Goal: Task Accomplishment & Management: Complete application form

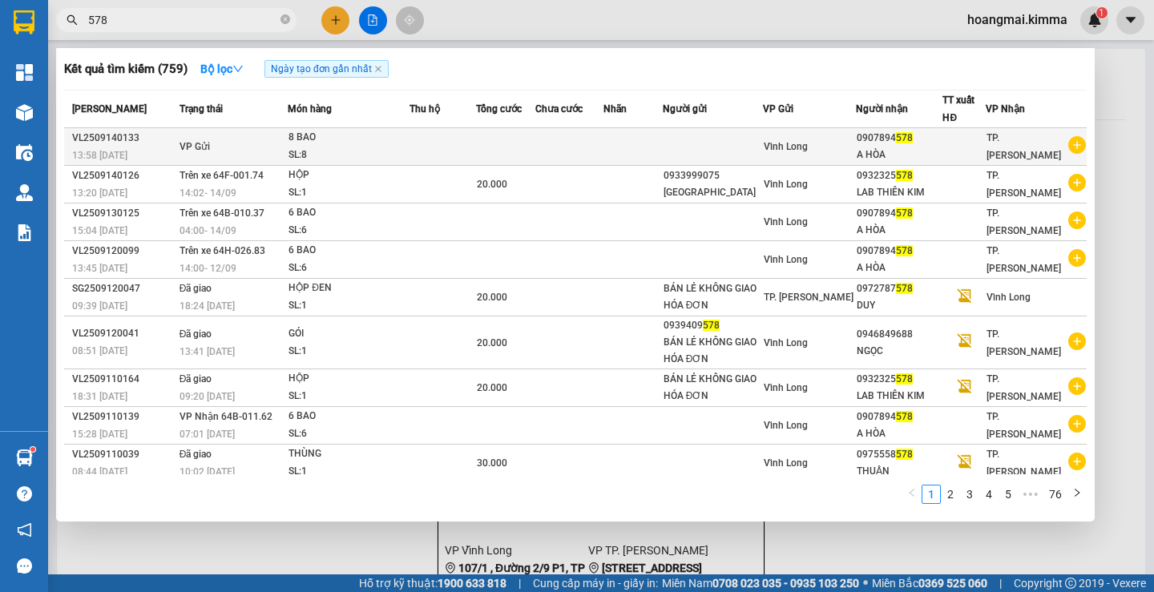
type input "578"
click at [848, 132] on td "Vĩnh Long" at bounding box center [810, 147] width 94 height 38
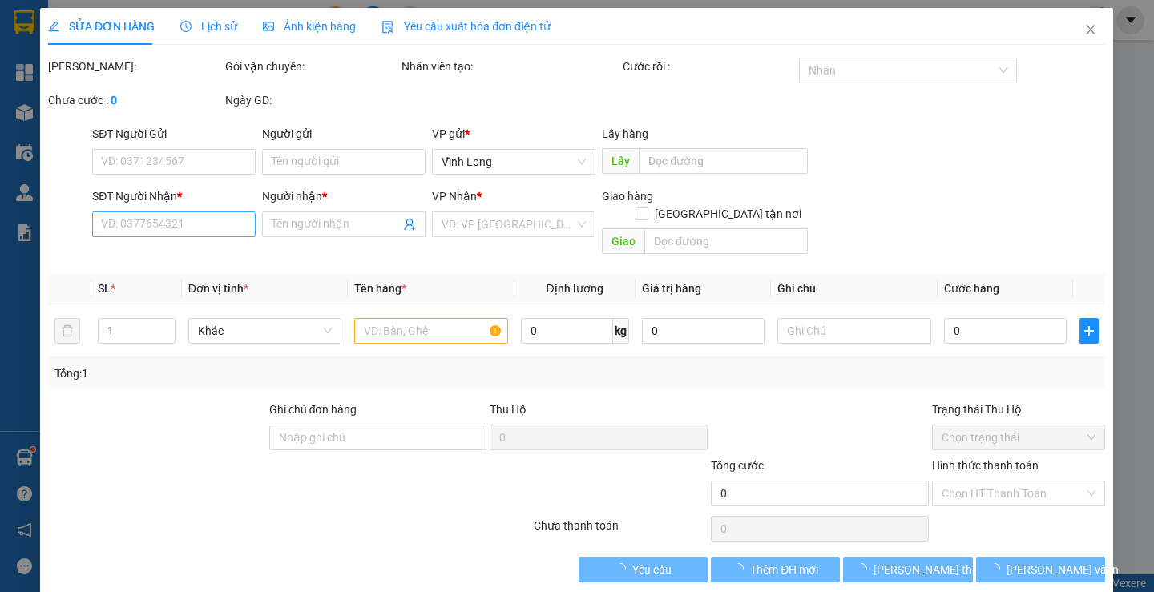
type input "0907894578"
type input "A HÒA"
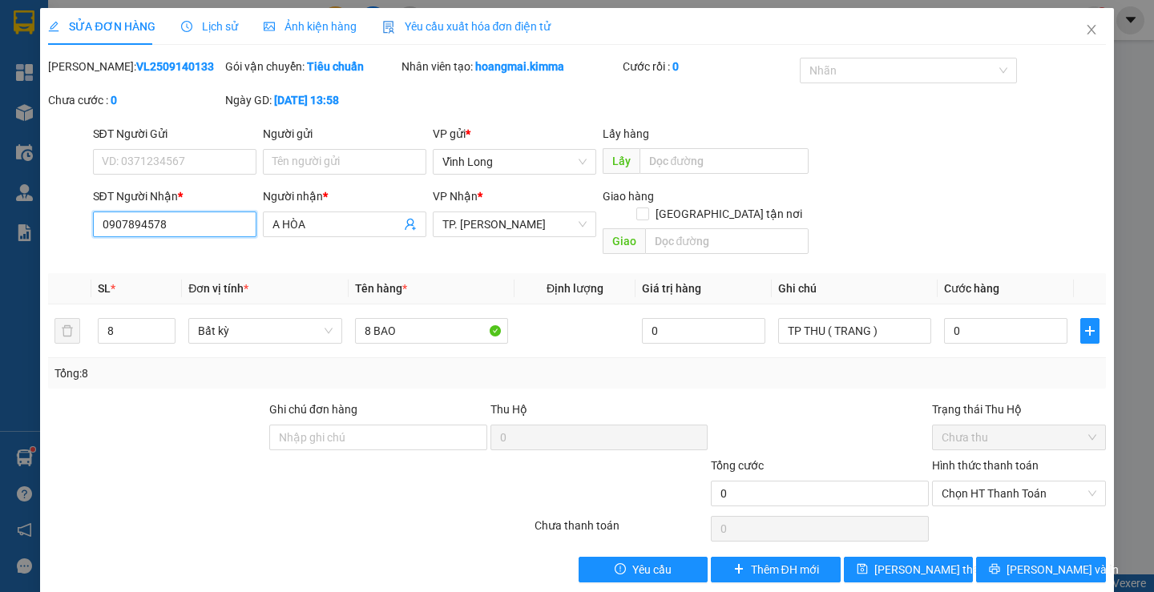
drag, startPoint x: 106, startPoint y: 224, endPoint x: 91, endPoint y: 224, distance: 15.2
click at [91, 224] on div "SĐT Người Nhận * 0907894578 0907894578" at bounding box center [175, 224] width 170 height 74
click at [1085, 33] on icon "close" at bounding box center [1091, 29] width 13 height 13
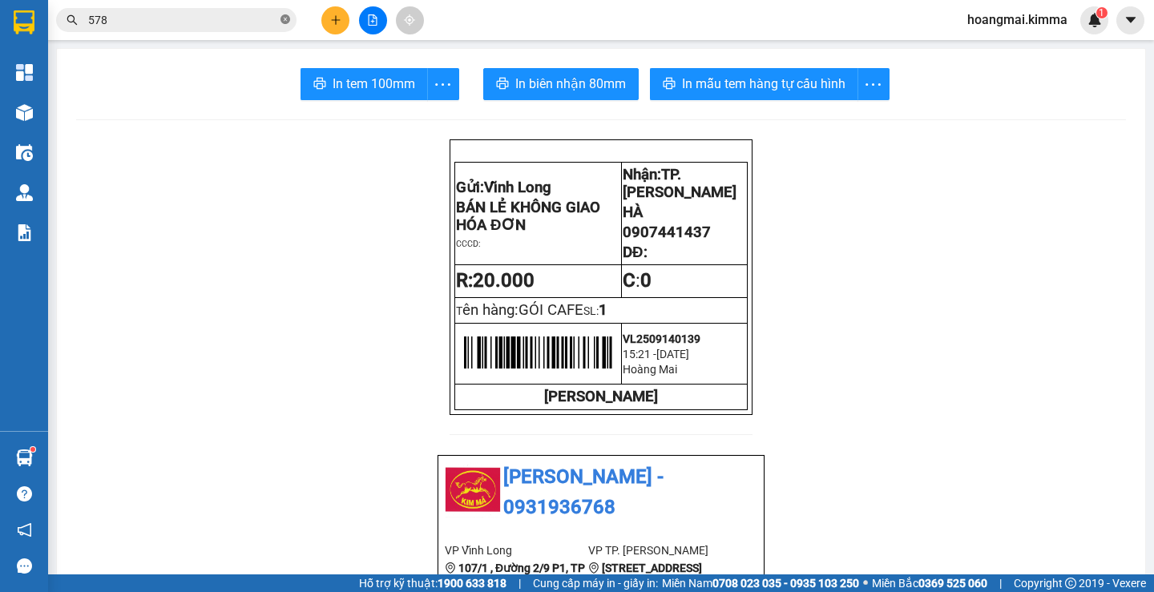
click at [282, 20] on icon "close-circle" at bounding box center [285, 19] width 10 height 10
paste input "0907894578"
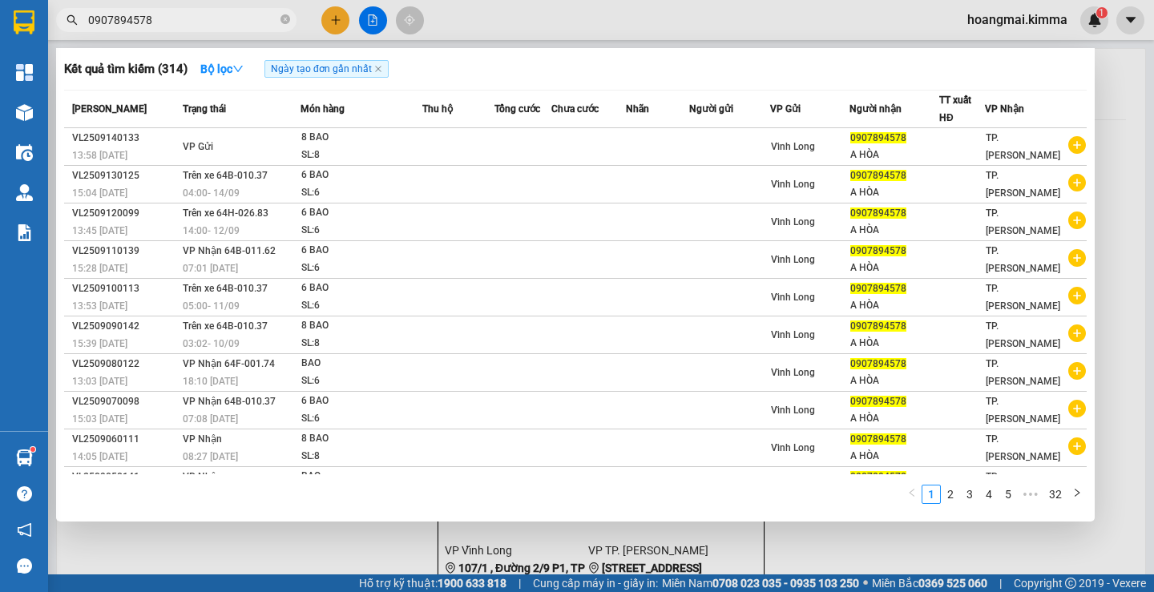
type input "0907894578"
click at [337, 26] on div at bounding box center [577, 296] width 1154 height 592
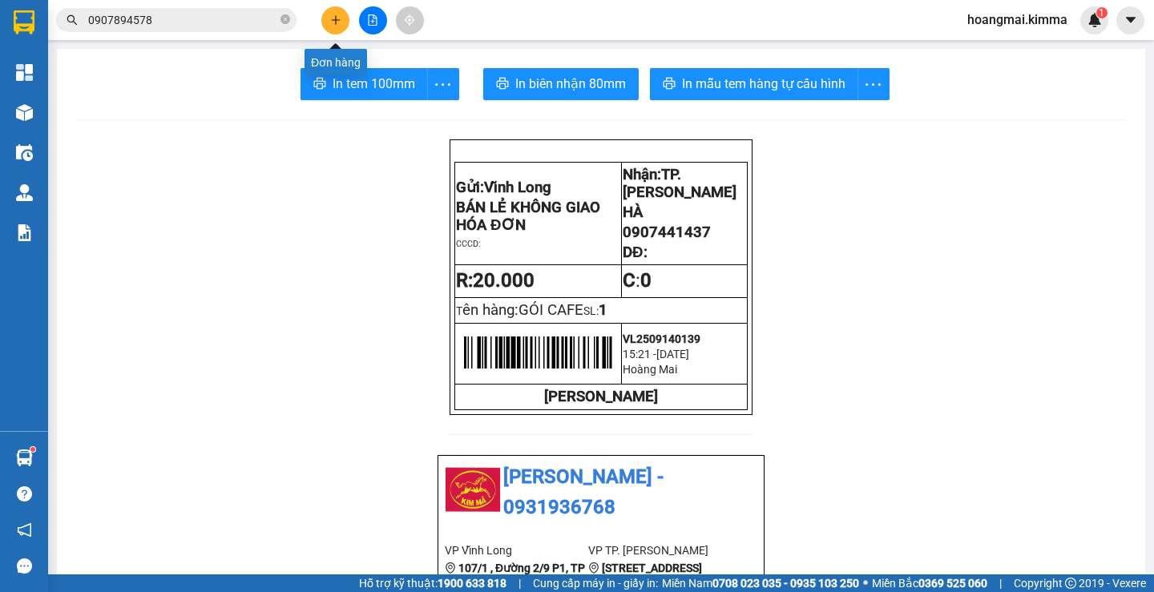
click at [336, 23] on icon "plus" at bounding box center [335, 19] width 1 height 9
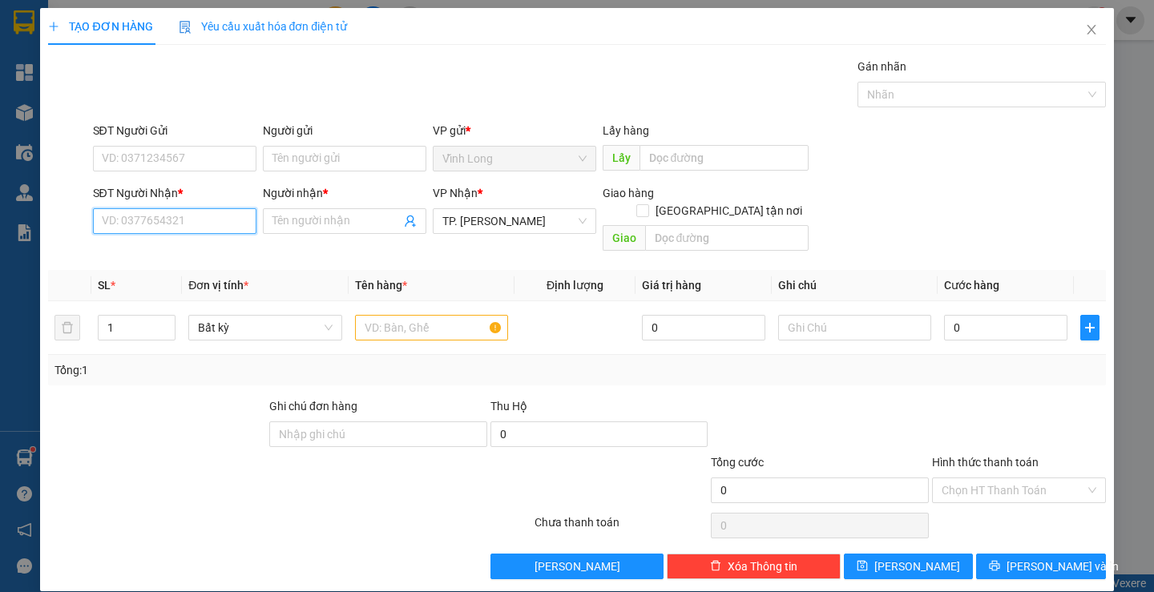
click at [171, 219] on input "SĐT Người Nhận *" at bounding box center [174, 221] width 163 height 26
type input "0916781636"
click at [153, 253] on div "0916781636 - CHỊ LIỄU" at bounding box center [172, 253] width 143 height 18
type input "CHỊ LIỄU"
type input "0916781636"
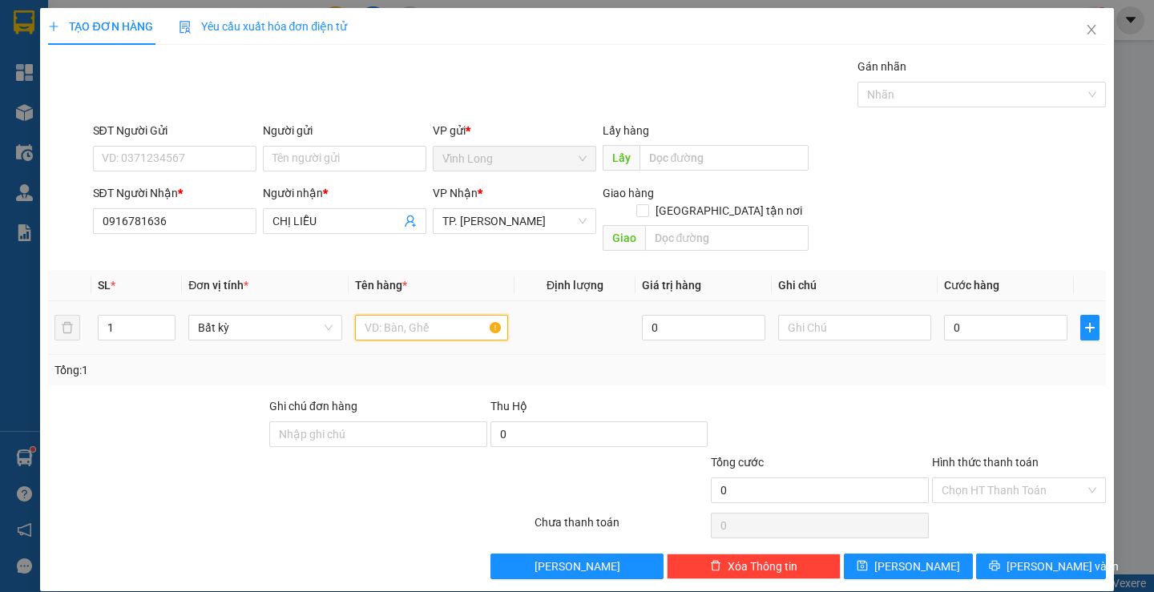
click at [369, 315] on input "text" at bounding box center [431, 328] width 153 height 26
type input "THÙNG MUS"
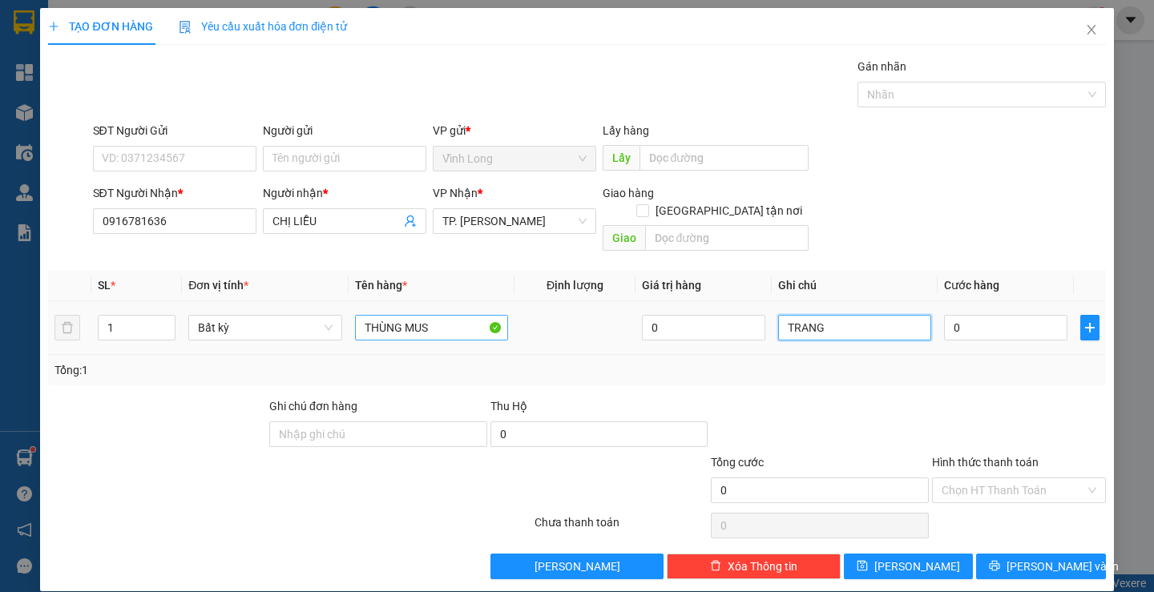
type input "TRANG"
type input "4"
type input "40"
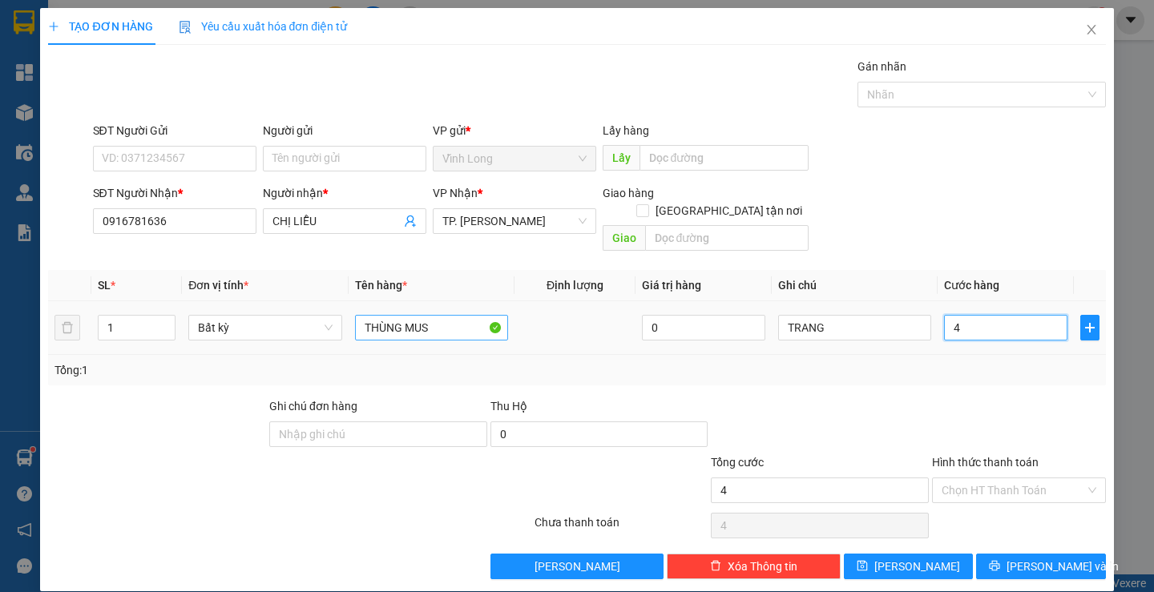
type input "40"
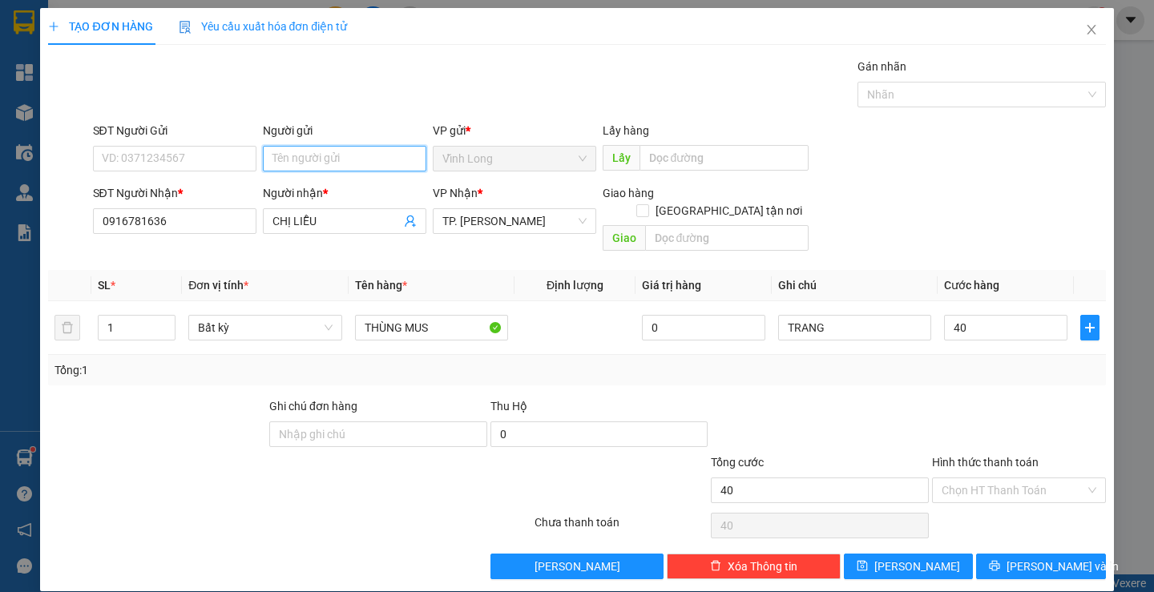
type input "40.000"
click at [364, 147] on input "Người gửi" at bounding box center [344, 159] width 163 height 26
type input "V"
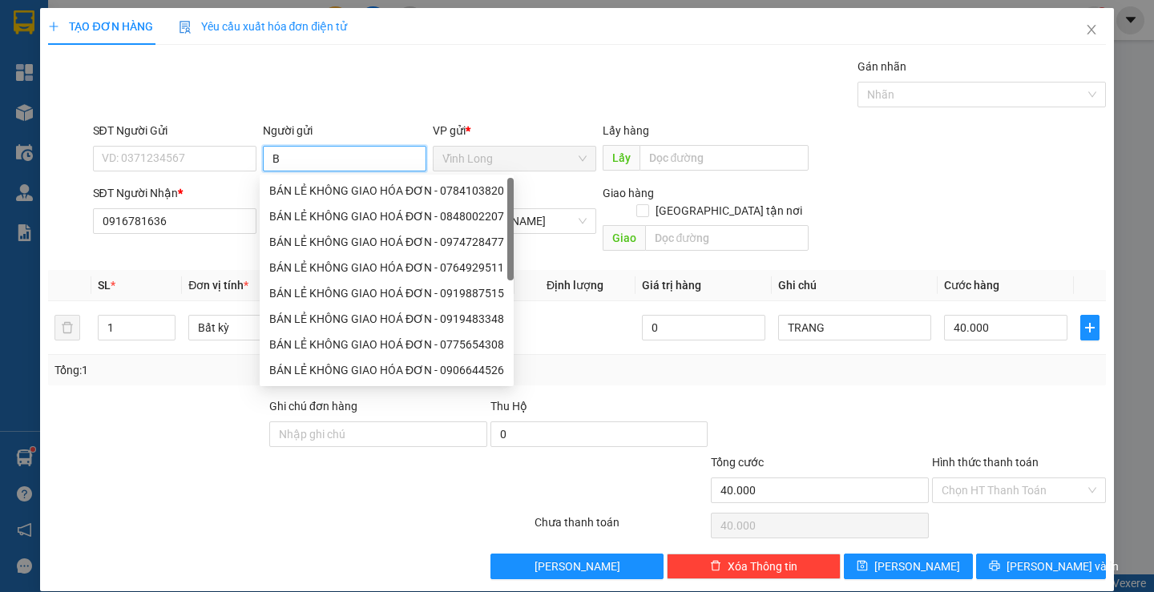
type input "BÁ"
click at [347, 199] on div "BÁN LẺ KHÔNG GIAO HÓA ĐƠN - 0908109187" at bounding box center [387, 191] width 254 height 26
type input "0908109187"
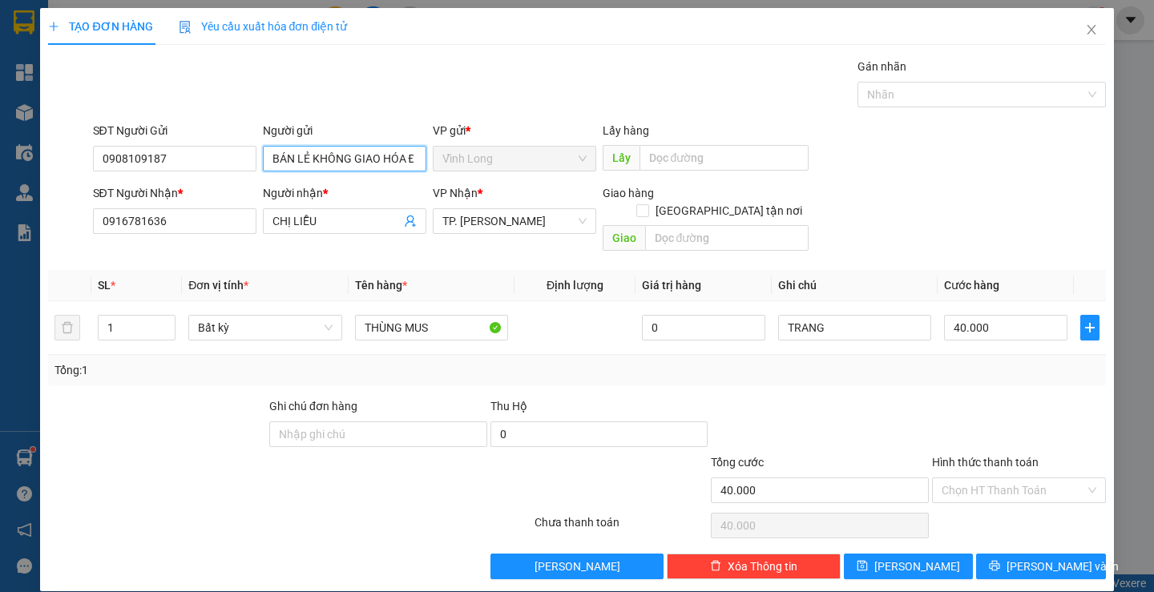
type input "BÁN LẺ KHÔNG GIAO HÓA ĐƠN"
drag, startPoint x: 71, startPoint y: 164, endPoint x: 65, endPoint y: 171, distance: 9.6
click at [48, 165] on div "SĐT Người Gửi 0908109187 0908109187 Người gửi BÁN LẺ KHÔNG GIAO HÓA ĐƠN VP gửi …" at bounding box center [576, 150] width 1060 height 56
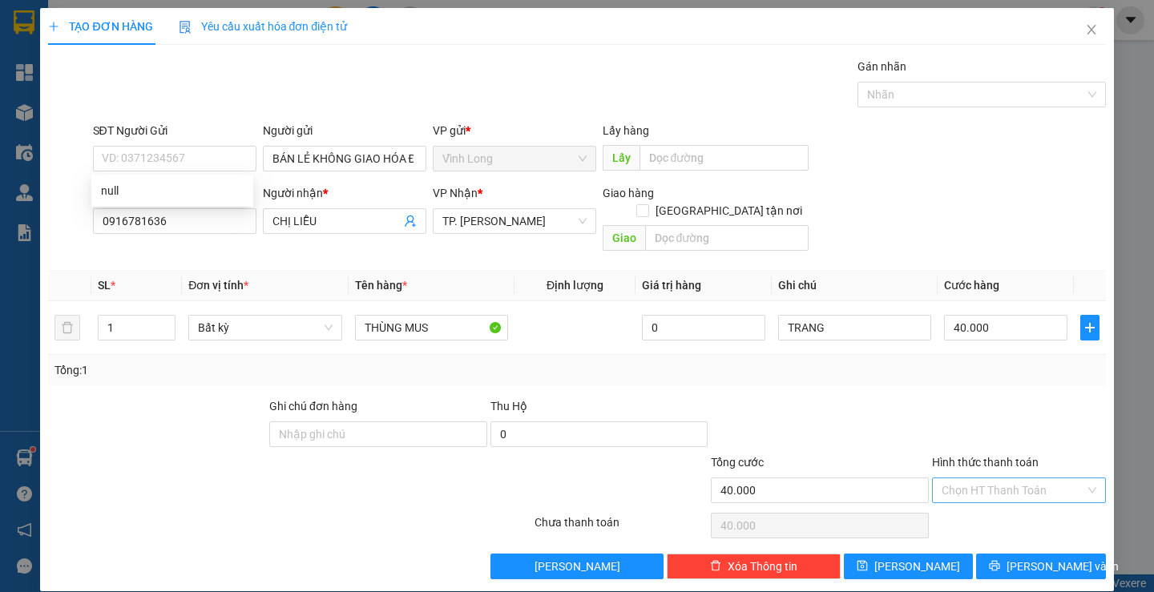
click at [1011, 478] on input "Hình thức thanh toán" at bounding box center [1012, 490] width 143 height 24
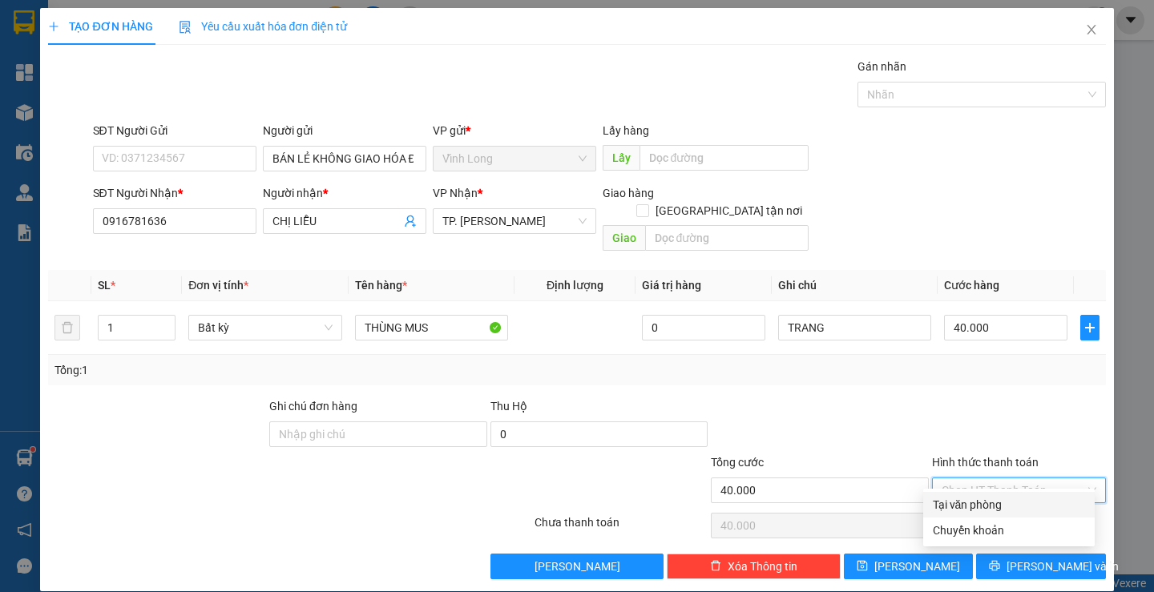
click at [986, 502] on div "Tại văn phòng" at bounding box center [1008, 505] width 152 height 18
type input "0"
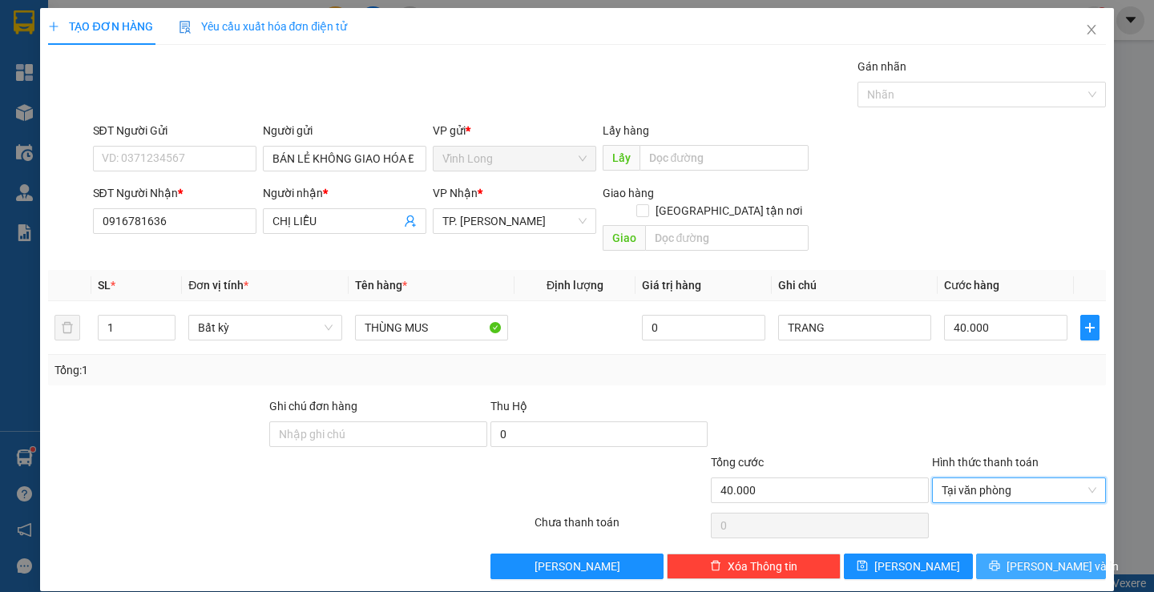
click at [991, 554] on button "[PERSON_NAME] và In" at bounding box center [1040, 567] width 129 height 26
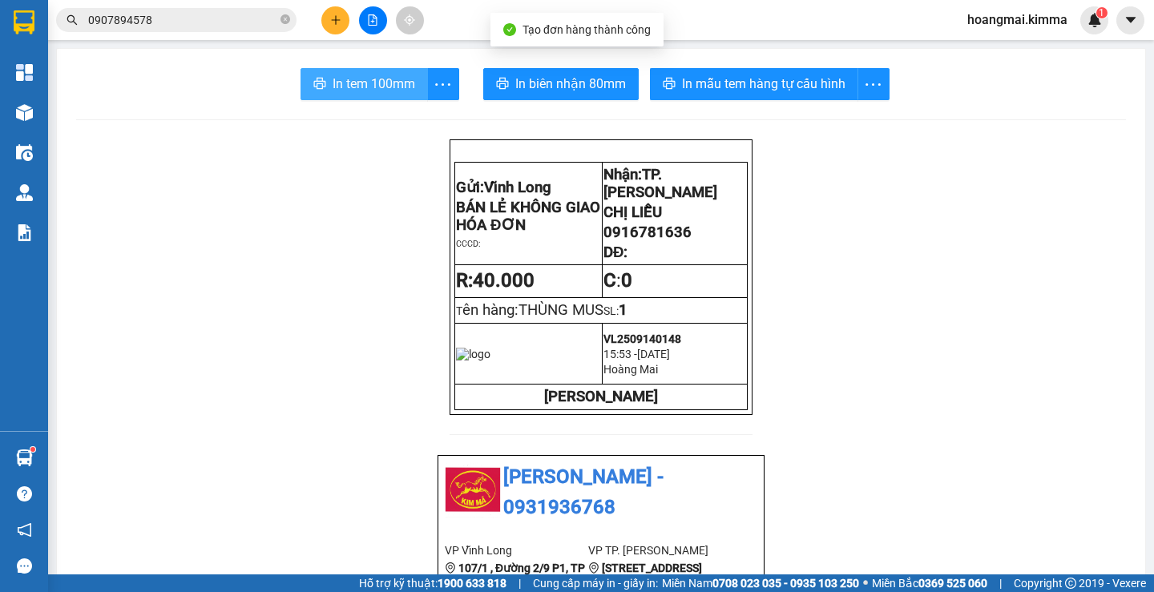
click at [371, 75] on span "In tem 100mm" at bounding box center [373, 84] width 83 height 20
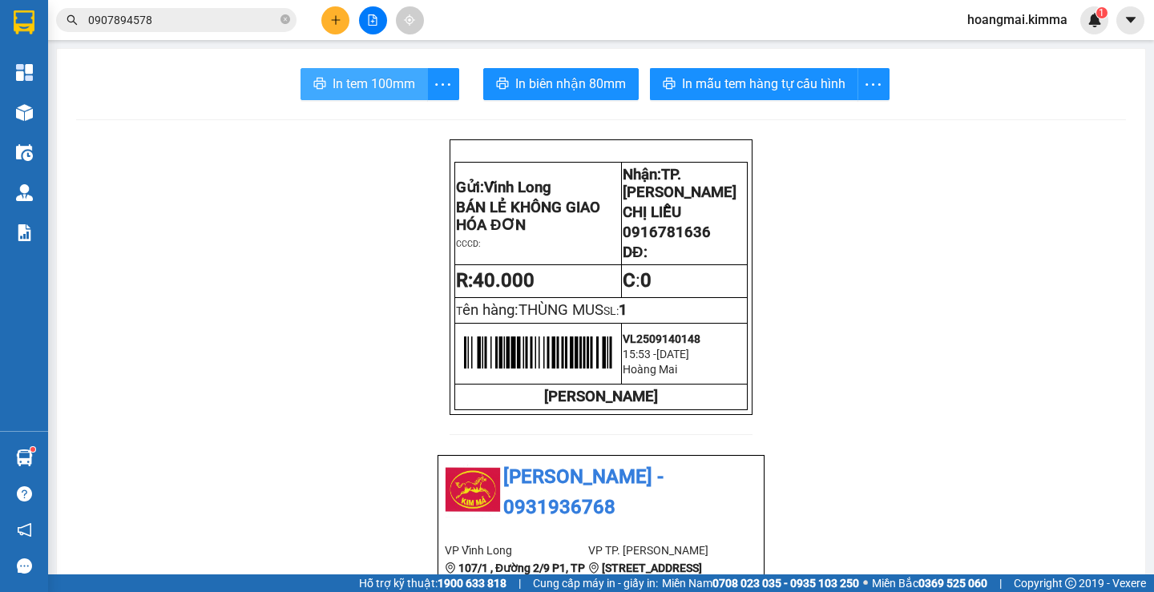
click at [389, 74] on span "In tem 100mm" at bounding box center [373, 84] width 83 height 20
click at [339, 21] on button at bounding box center [335, 20] width 28 height 28
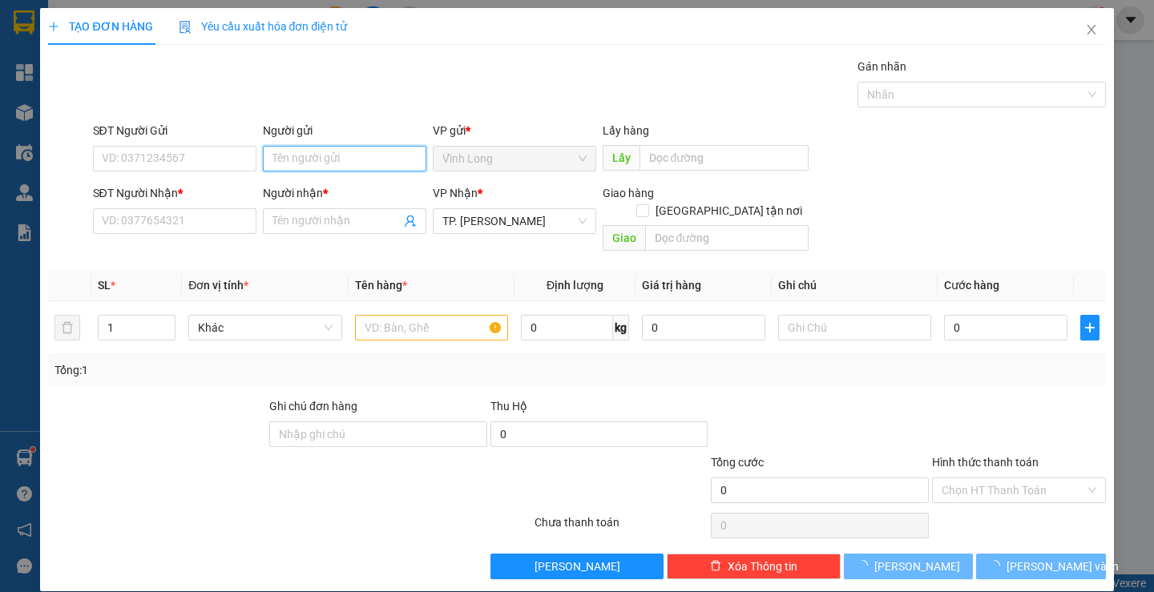
click at [306, 162] on input "Người gửi" at bounding box center [344, 159] width 163 height 26
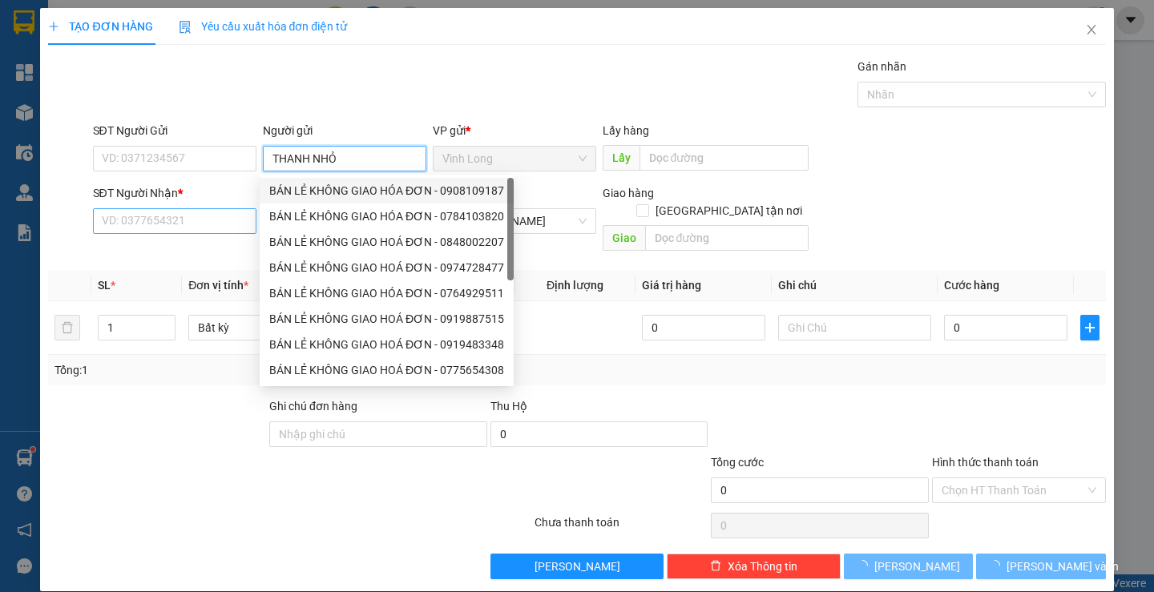
type input "THANH NHỎ"
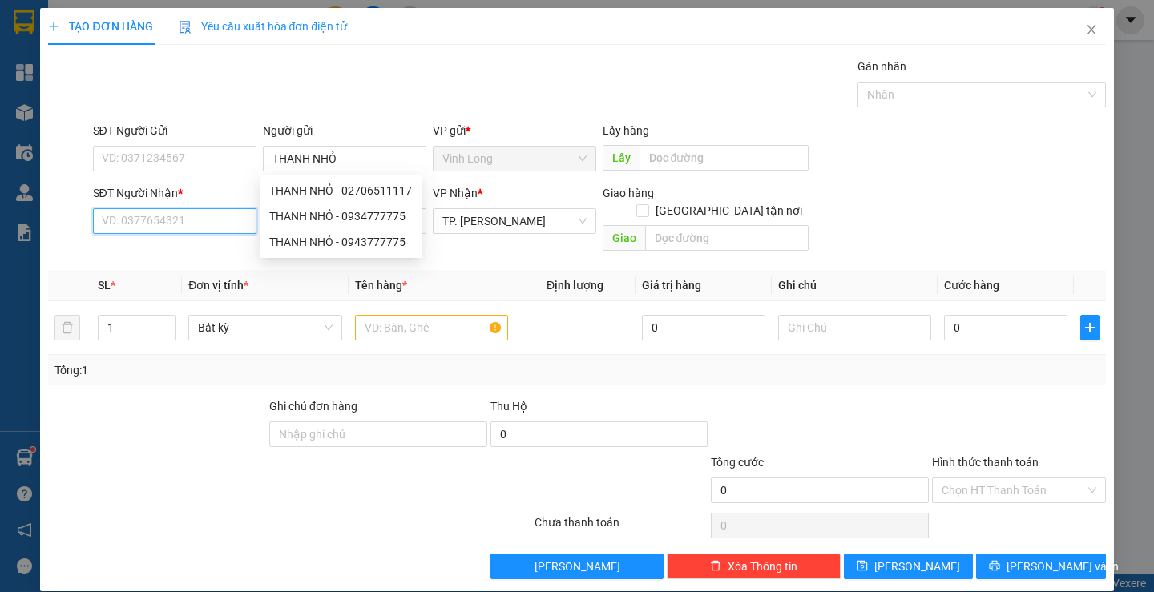
click at [183, 224] on input "SĐT Người Nhận *" at bounding box center [174, 221] width 163 height 26
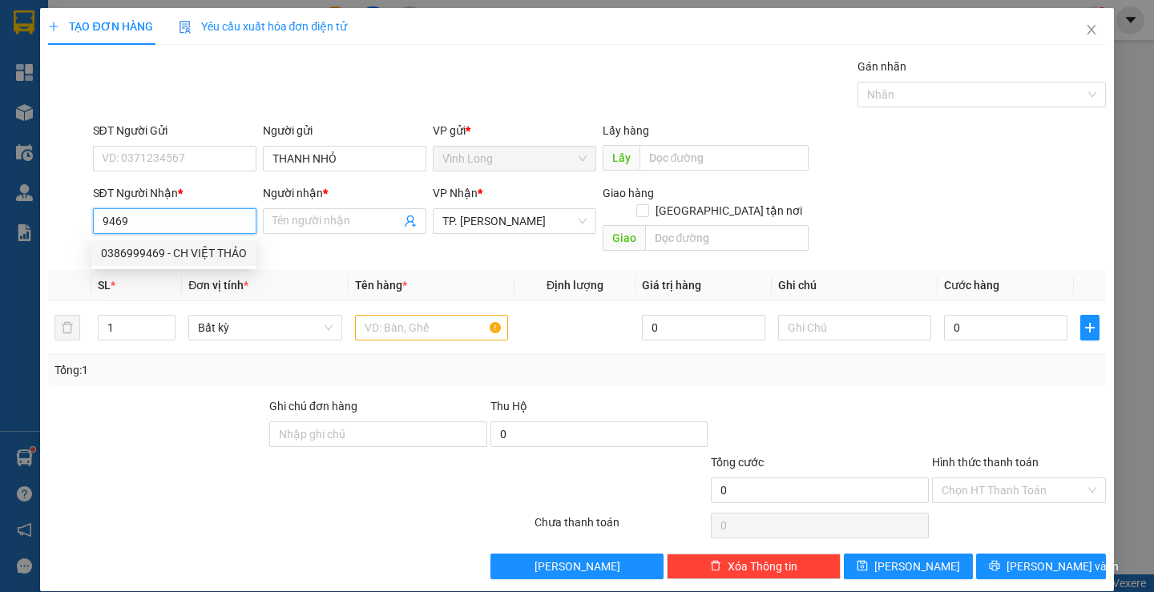
click at [190, 252] on div "0386999469 - CH VIỆT THẢO" at bounding box center [174, 253] width 146 height 18
type input "0386999469"
type input "CH VIỆT THẢO"
type input "0386999469"
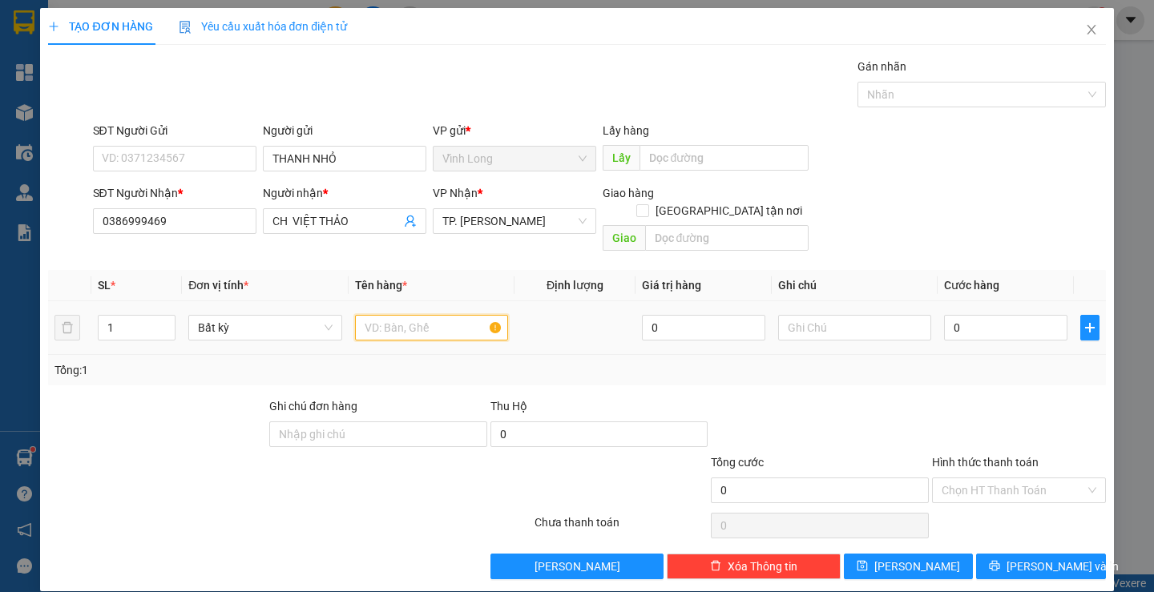
click at [428, 315] on input "text" at bounding box center [431, 328] width 153 height 26
type input "HỘP NHỎ"
type input "TR"
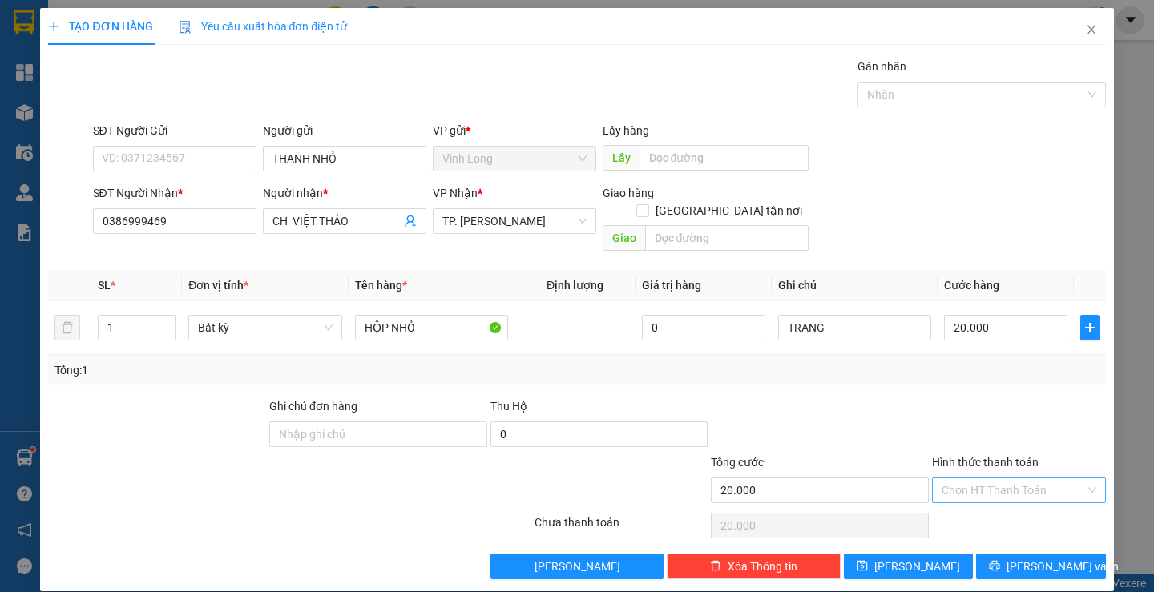
click at [1001, 478] on input "Hình thức thanh toán" at bounding box center [1012, 490] width 143 height 24
click at [976, 503] on div "Tại văn phòng" at bounding box center [1008, 505] width 152 height 18
click at [1018, 558] on span "[PERSON_NAME] và In" at bounding box center [1062, 567] width 112 height 18
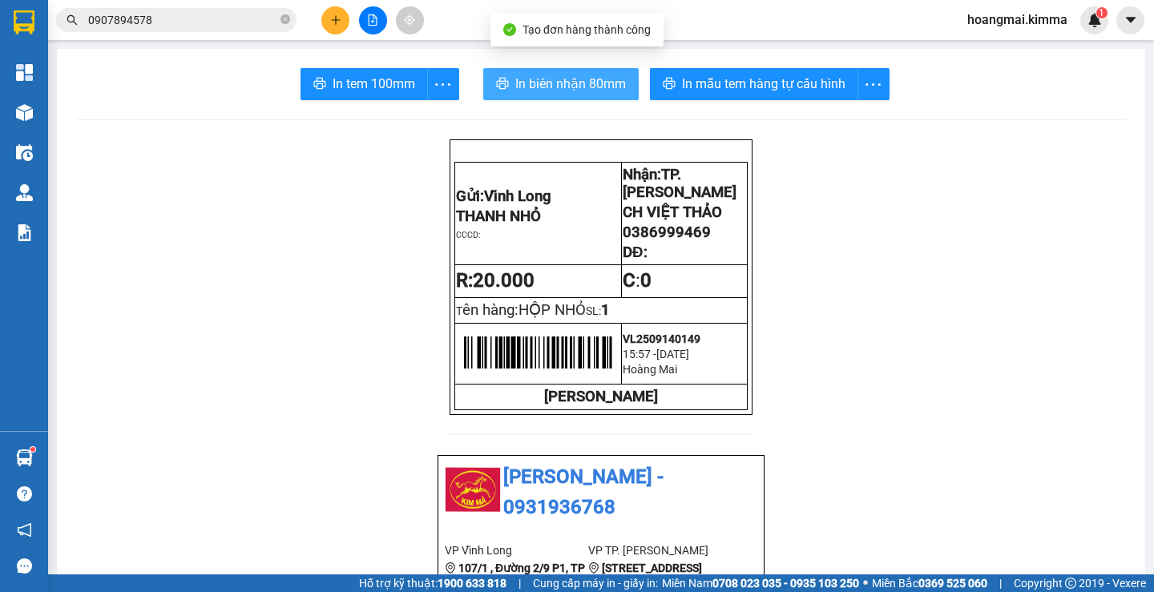
click at [527, 82] on span "In biên nhận 80mm" at bounding box center [570, 84] width 111 height 20
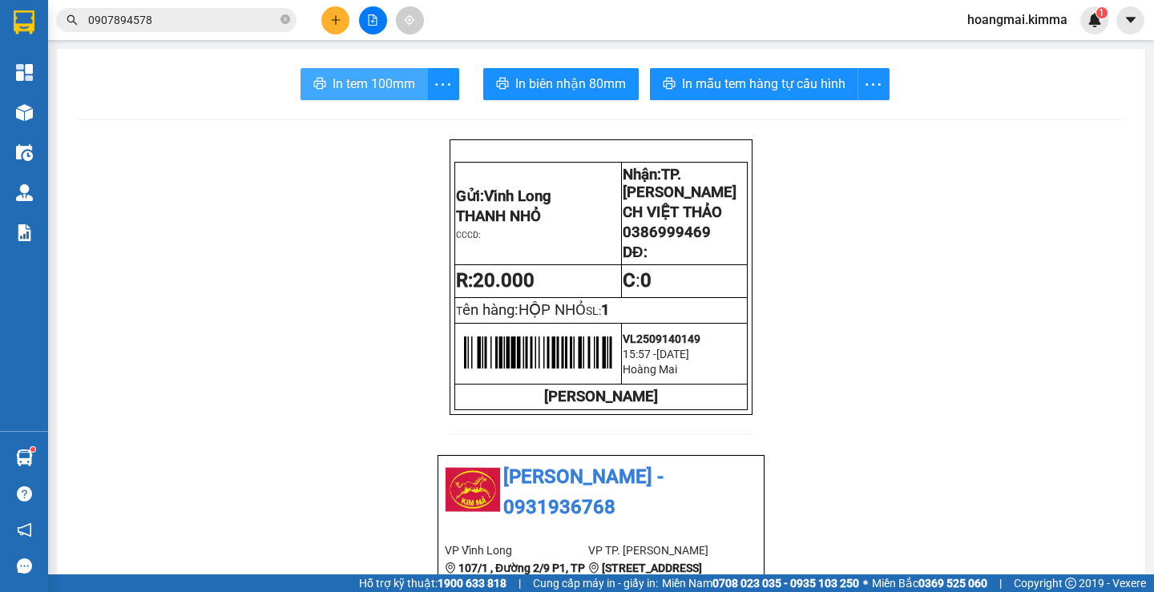
click at [351, 84] on span "In tem 100mm" at bounding box center [373, 84] width 83 height 20
click at [338, 18] on icon "plus" at bounding box center [335, 19] width 11 height 11
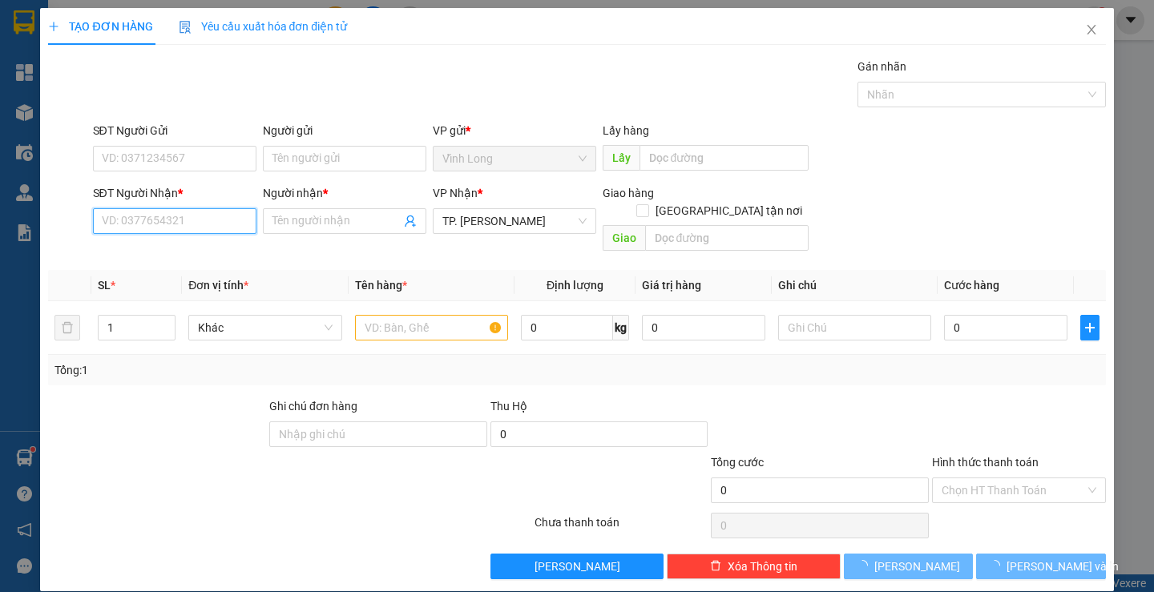
click at [178, 220] on input "SĐT Người Nhận *" at bounding box center [174, 221] width 163 height 26
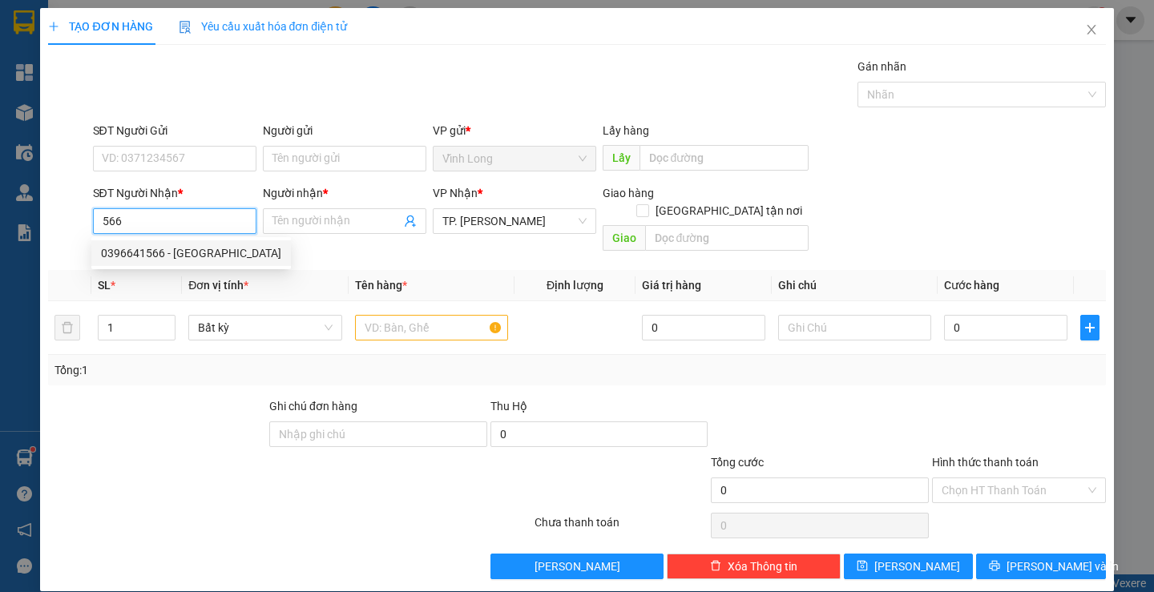
click at [151, 253] on div "0396641566 - [GEOGRAPHIC_DATA]" at bounding box center [191, 253] width 180 height 18
type input "0396641566"
type input "TRƯỜNG MINH LAB"
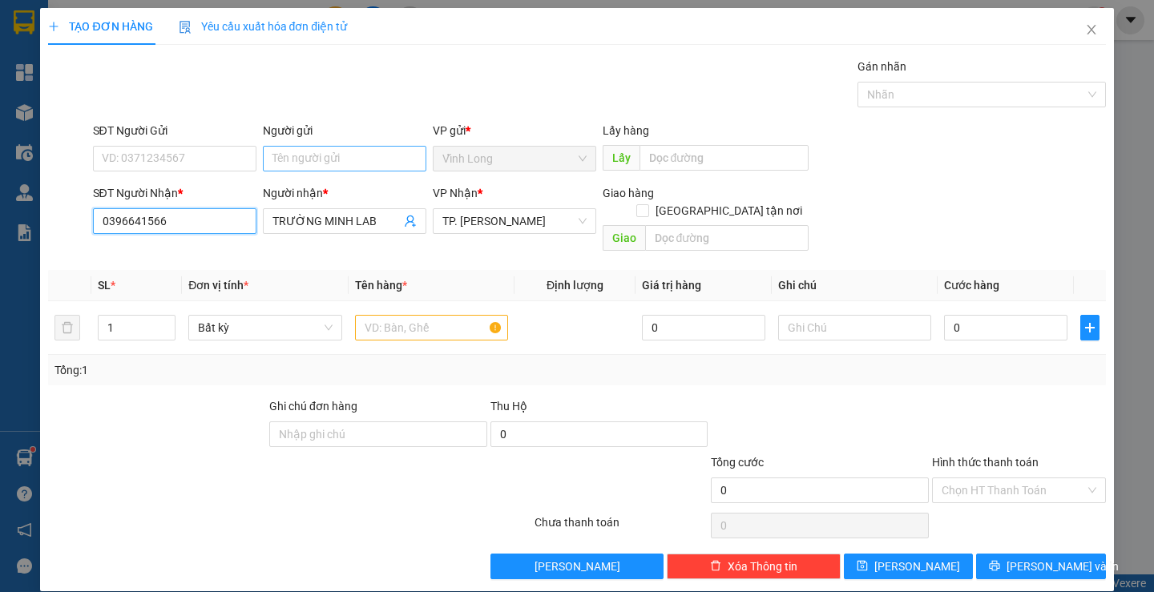
type input "0396641566"
click at [304, 160] on input "Người gửi" at bounding box center [344, 159] width 163 height 26
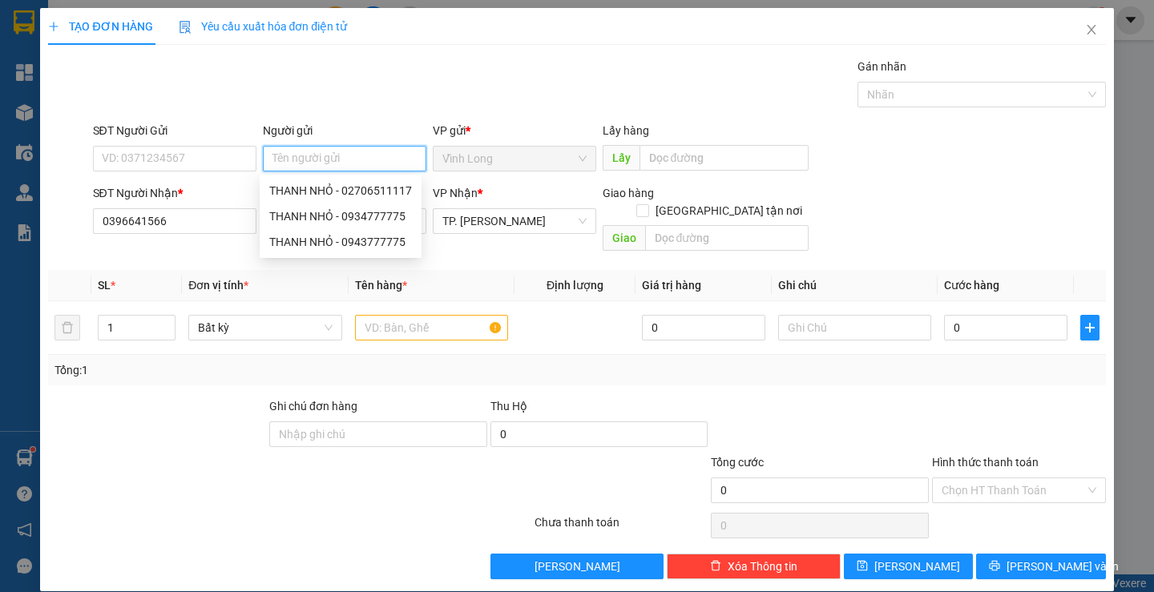
type input "A"
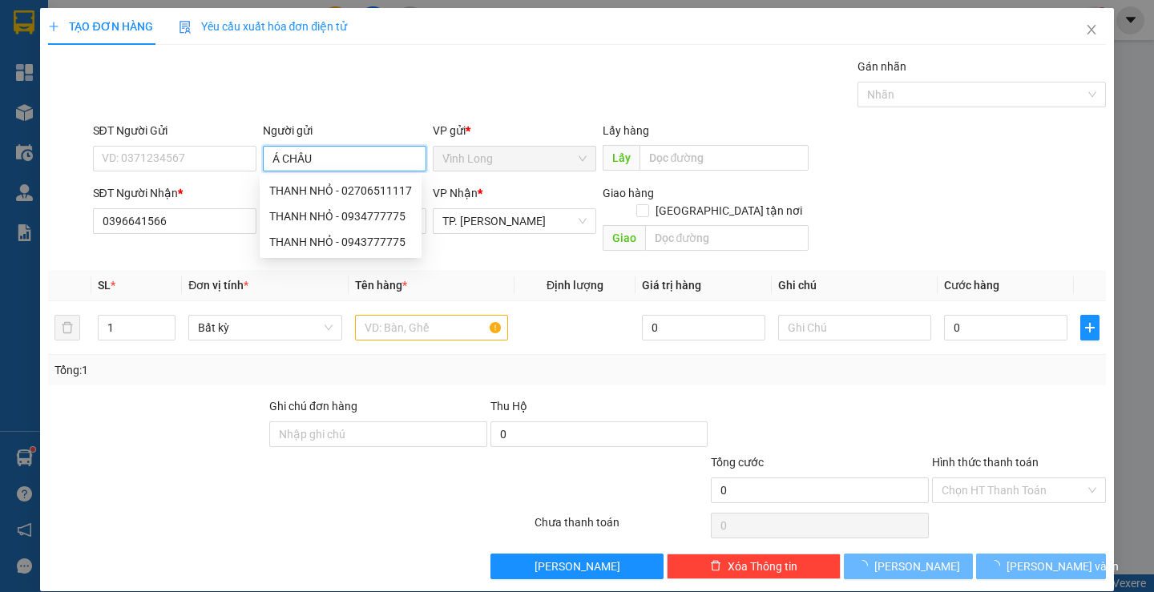
type input "Á CHÂU"
click at [498, 59] on div "Gói vận chuyển * Tiêu chuẩn Gán nhãn Nhãn" at bounding box center [599, 86] width 1019 height 56
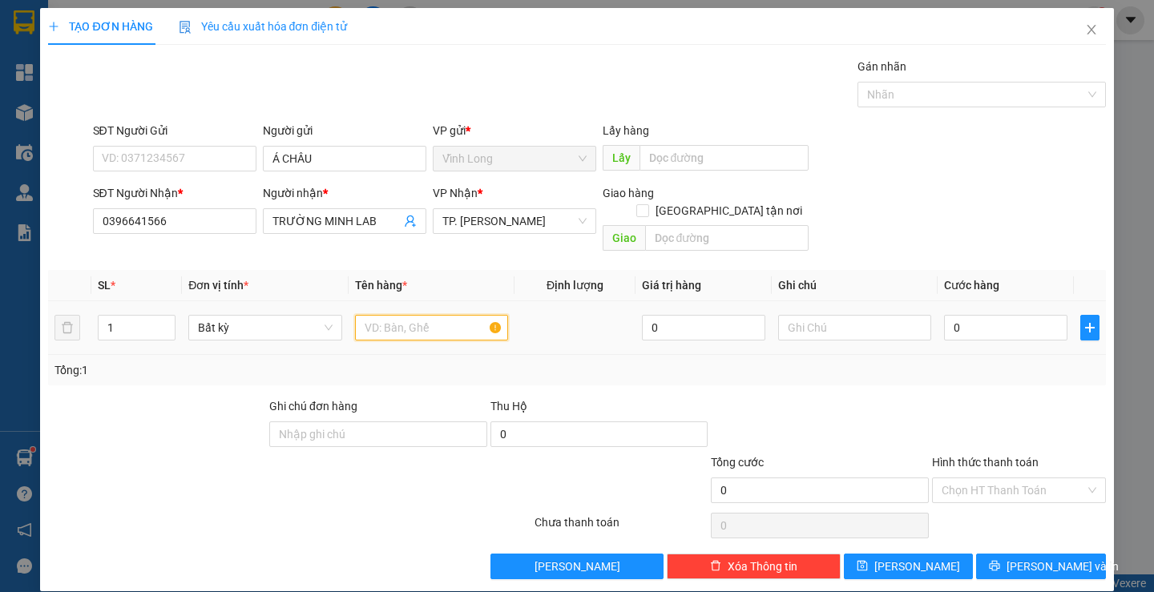
click at [477, 316] on input "text" at bounding box center [431, 328] width 153 height 26
type input "HỘP"
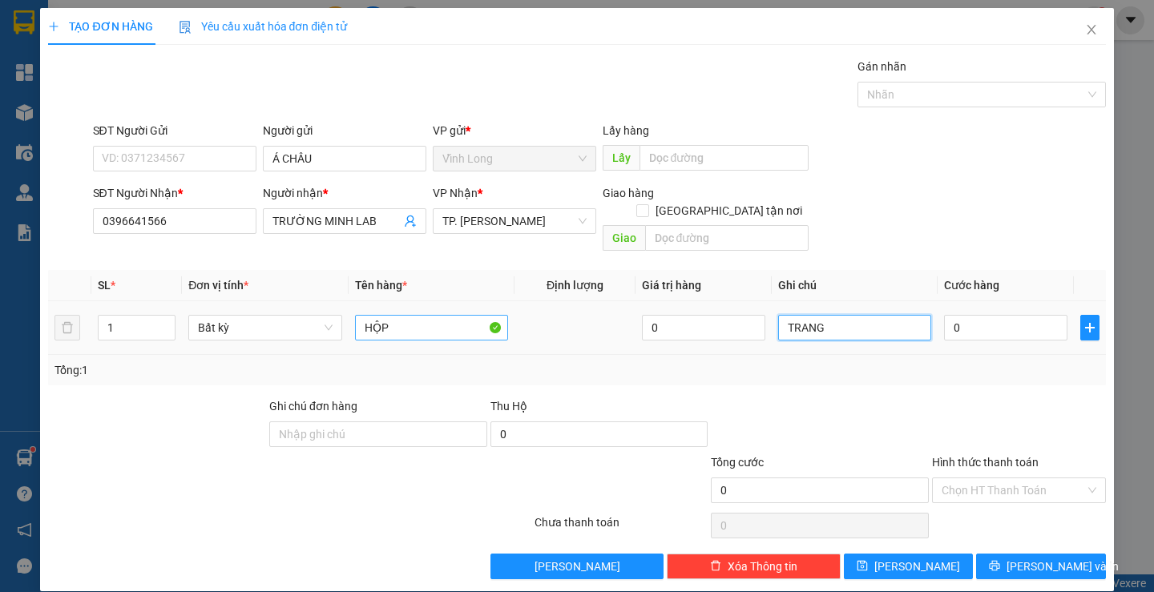
type input "TRANG"
type input "2"
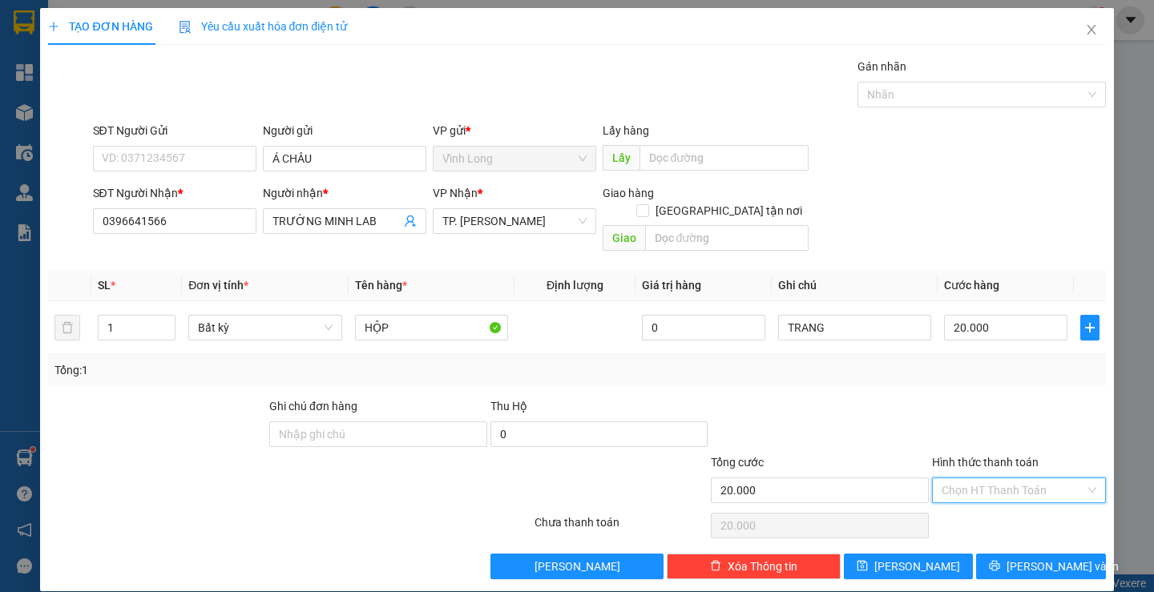
click at [971, 478] on input "Hình thức thanh toán" at bounding box center [1012, 490] width 143 height 24
click at [973, 502] on div "Tại văn phòng" at bounding box center [1008, 505] width 152 height 18
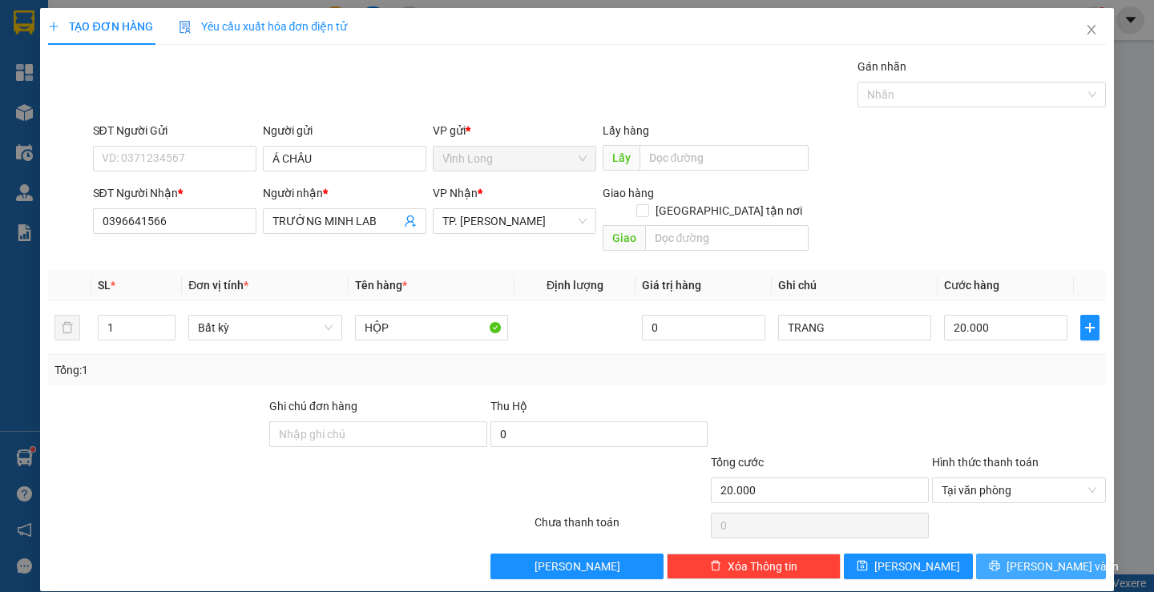
click at [1000, 560] on icon "printer" at bounding box center [994, 565] width 11 height 11
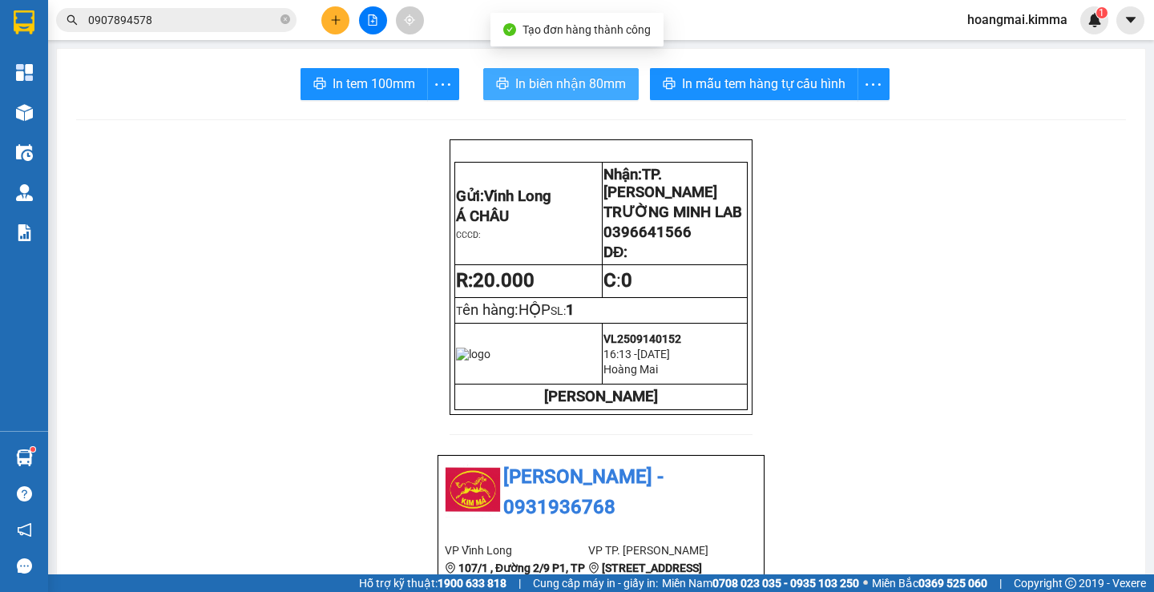
click at [574, 77] on span "In biên nhận 80mm" at bounding box center [570, 84] width 111 height 20
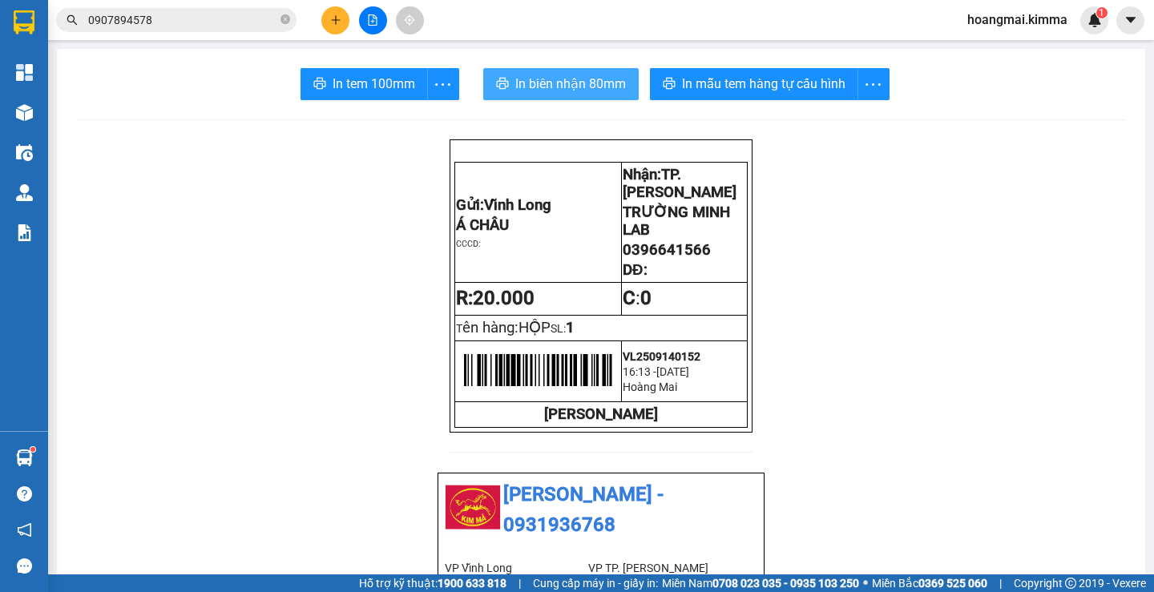
click at [584, 79] on span "In biên nhận 80mm" at bounding box center [570, 84] width 111 height 20
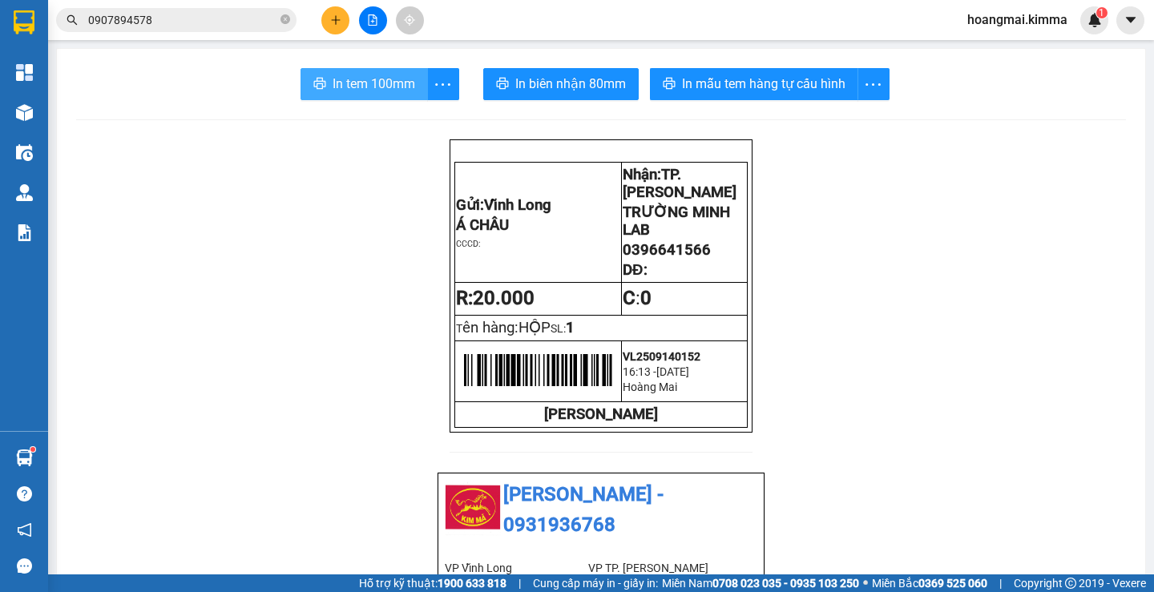
click at [372, 79] on span "In tem 100mm" at bounding box center [373, 84] width 83 height 20
